Goal: Transaction & Acquisition: Purchase product/service

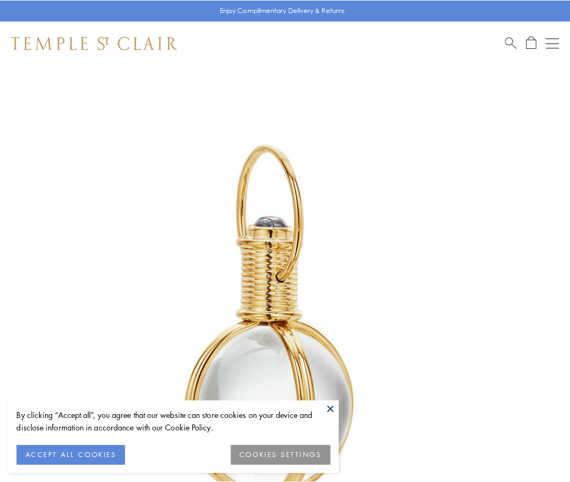
scroll to position [283, 0]
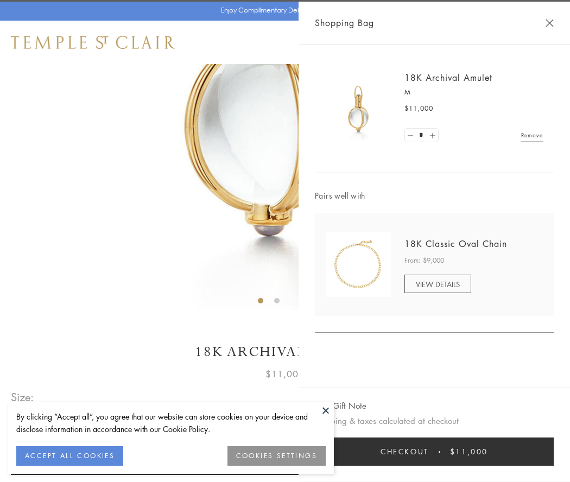
click at [434, 452] on button "Checkout $11,000" at bounding box center [434, 452] width 239 height 28
